Goal: Find specific page/section: Find specific page/section

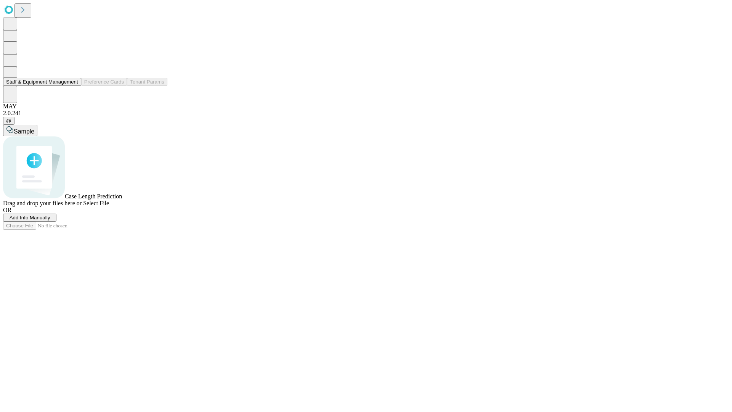
click at [73, 86] on button "Staff & Equipment Management" at bounding box center [42, 82] width 78 height 8
